Goal: Information Seeking & Learning: Learn about a topic

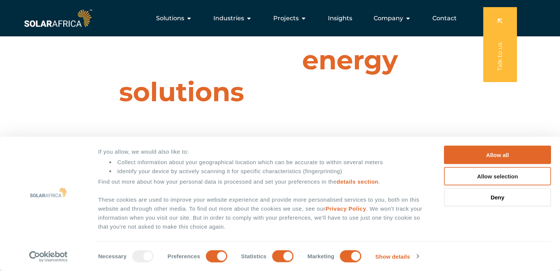
scroll to position [19, 0]
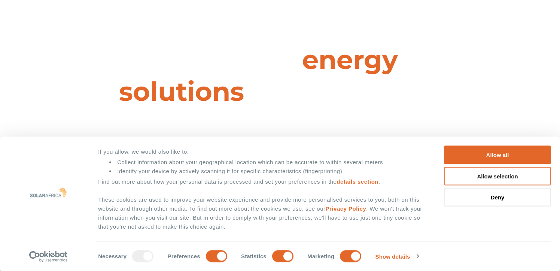
click at [464, 172] on button "Allow selection" at bounding box center [497, 176] width 107 height 18
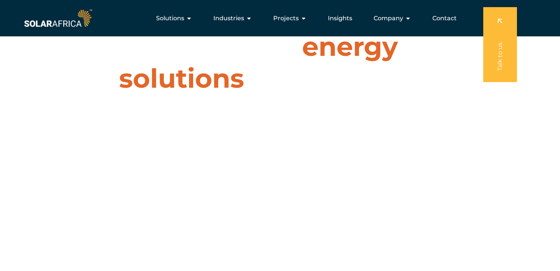
scroll to position [0, 0]
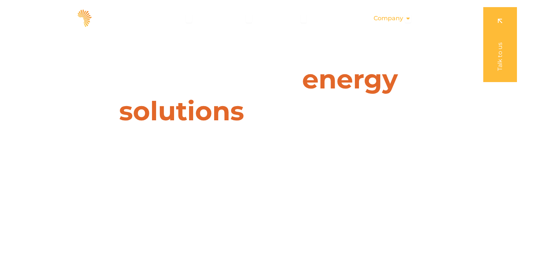
click at [389, 18] on span "Company" at bounding box center [389, 18] width 30 height 9
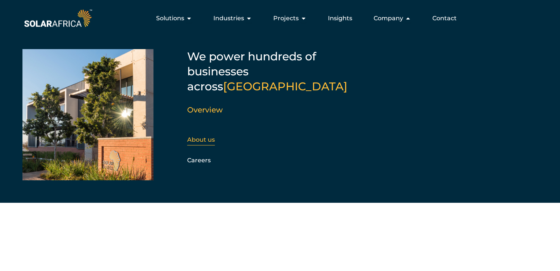
click at [200, 136] on link "About us" at bounding box center [201, 139] width 28 height 7
